Goal: Information Seeking & Learning: Learn about a topic

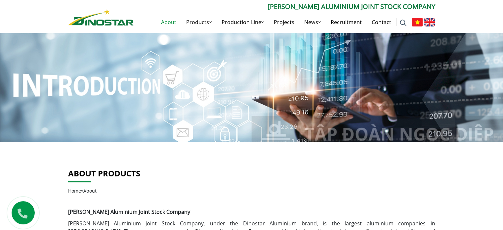
click at [415, 22] on img at bounding box center [416, 22] width 11 height 9
click at [415, 23] on img at bounding box center [416, 22] width 11 height 9
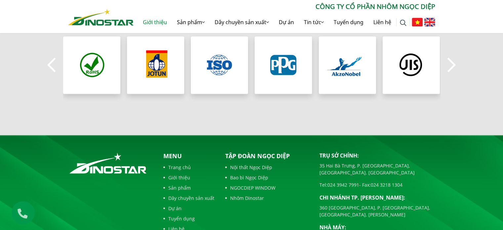
scroll to position [506, 0]
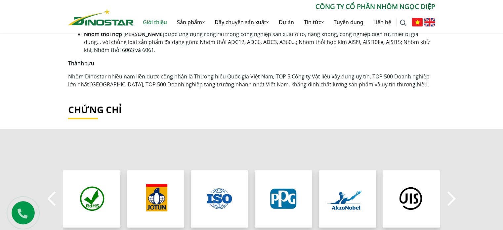
click at [90, 109] on h2 "Chứng chỉ" at bounding box center [251, 109] width 367 height 11
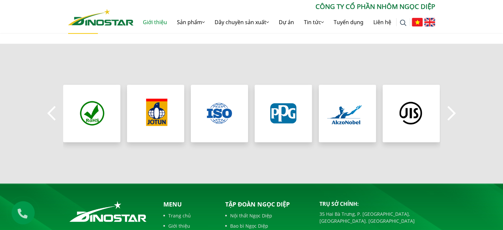
scroll to position [592, 0]
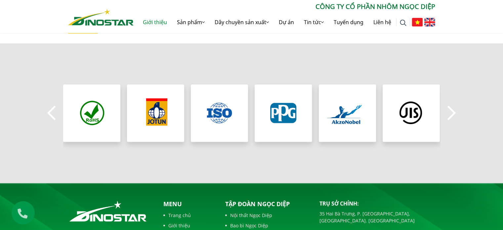
click at [451, 116] on button "Next" at bounding box center [451, 112] width 13 height 23
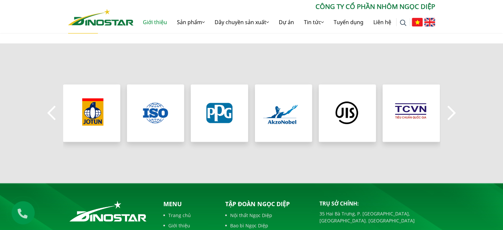
click at [451, 116] on button "Next" at bounding box center [451, 112] width 13 height 23
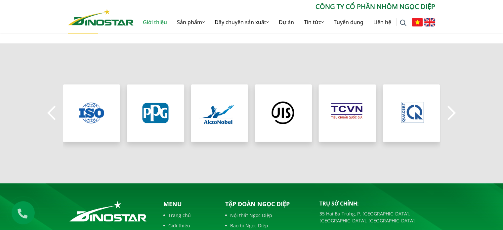
click at [451, 116] on button "Next" at bounding box center [451, 112] width 13 height 23
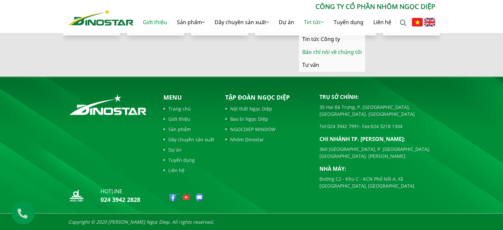
click at [304, 54] on link "Báo chí nói về chúng tôi" at bounding box center [332, 52] width 66 height 13
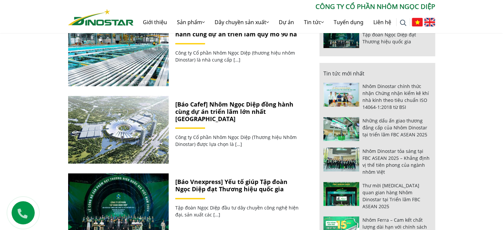
scroll to position [338, 0]
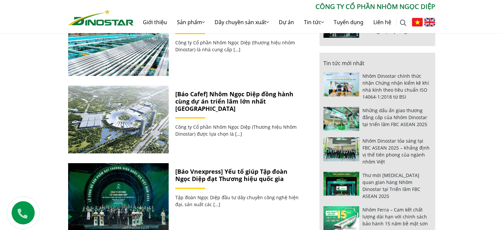
click at [429, 23] on img at bounding box center [429, 22] width 11 height 9
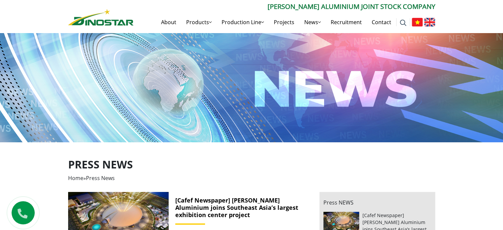
scroll to position [4, 0]
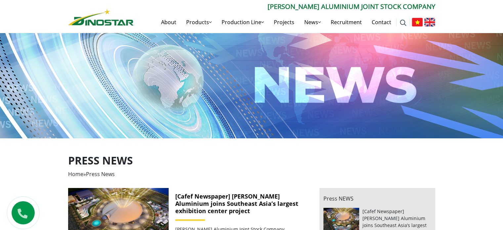
click at [415, 18] on img at bounding box center [416, 22] width 11 height 9
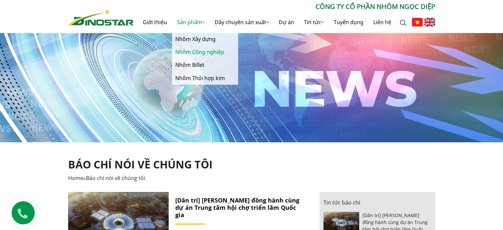
click at [192, 50] on link "Nhôm Công nghiệp" at bounding box center [205, 52] width 66 height 13
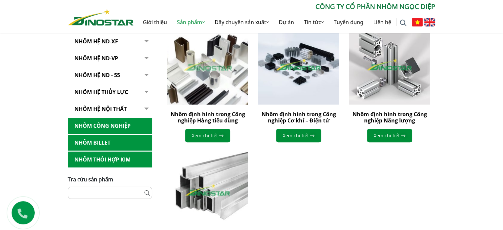
scroll to position [196, 0]
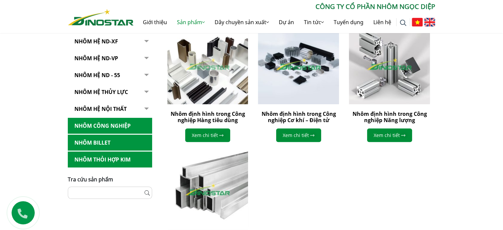
click at [426, 22] on img at bounding box center [429, 22] width 11 height 9
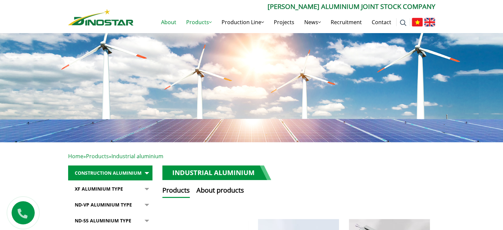
click at [163, 23] on link "About" at bounding box center [168, 22] width 25 height 21
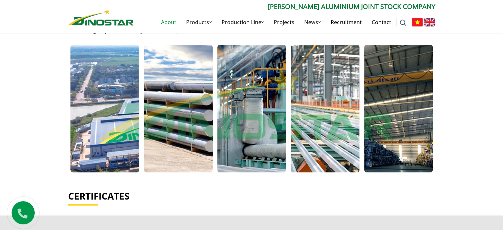
scroll to position [435, 0]
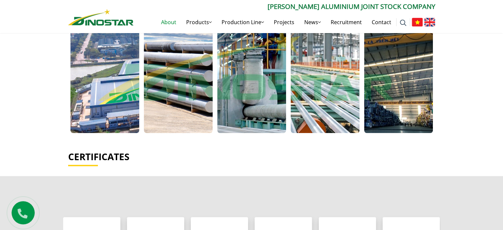
click at [418, 23] on img at bounding box center [416, 22] width 11 height 9
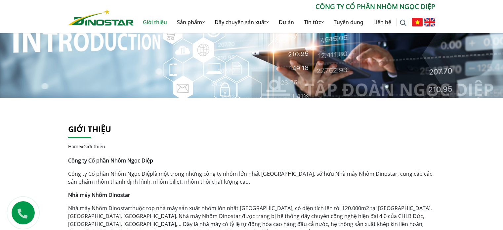
scroll to position [45, 0]
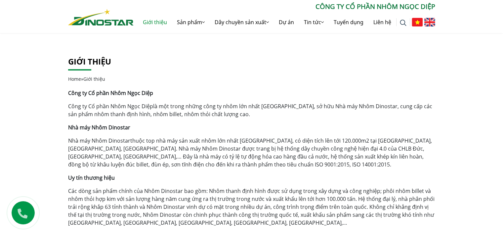
click at [156, 19] on link "Giới thiệu" at bounding box center [155, 22] width 34 height 21
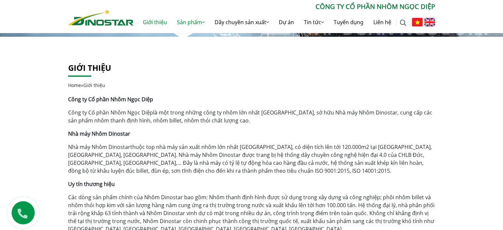
scroll to position [105, 0]
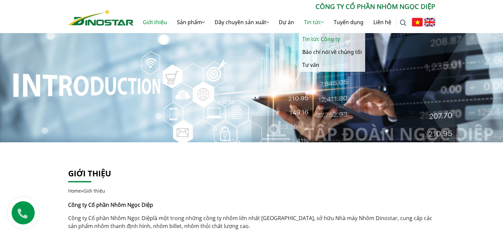
click at [321, 41] on link "Tin tức Công ty" at bounding box center [332, 39] width 66 height 13
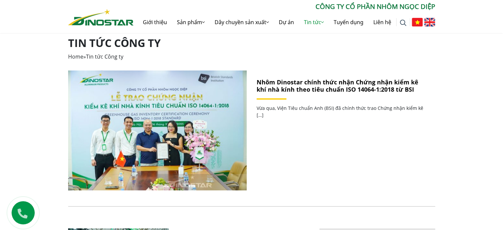
scroll to position [123, 0]
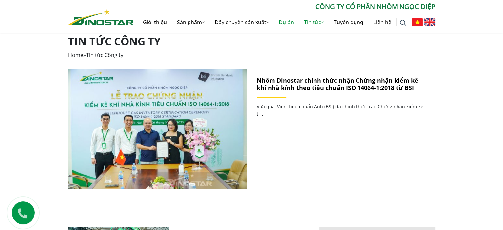
click at [288, 21] on link "Dự án" at bounding box center [286, 22] width 25 height 21
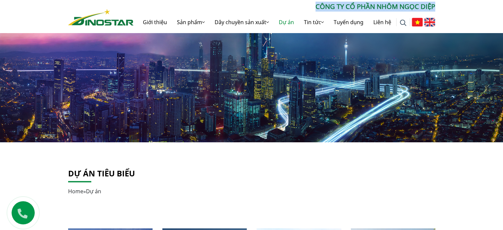
drag, startPoint x: 313, startPoint y: 8, endPoint x: 433, endPoint y: 9, distance: 120.3
click at [433, 9] on p "CÔNG TY CỔ PHẦN NHÔM NGỌC DIỆP" at bounding box center [283, 7] width 301 height 10
copy p "CÔNG TY CỔ PHẦN NHÔM NGỌC DIỆP"
click at [430, 21] on img at bounding box center [429, 22] width 11 height 9
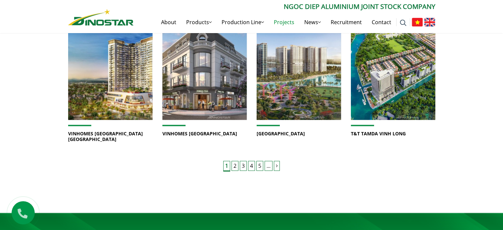
scroll to position [619, 0]
